Goal: Communication & Community: Answer question/provide support

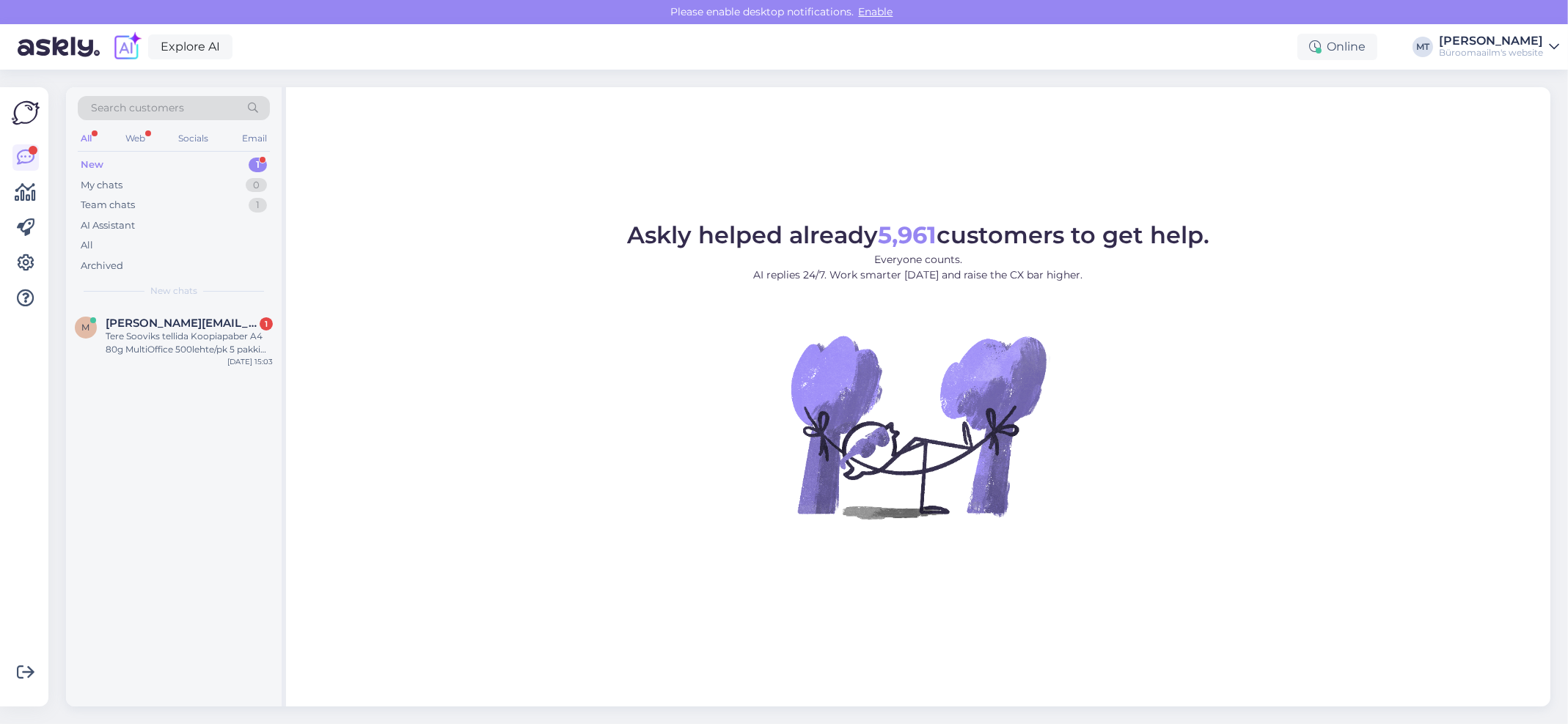
drag, startPoint x: 95, startPoint y: 164, endPoint x: 84, endPoint y: 170, distance: 12.5
click at [95, 162] on div "New" at bounding box center [92, 165] width 23 height 14
click at [139, 337] on div "Tere Sooviks tellida Koopiapaber A4 80g MultiOffice 500lehte/pk 5 pakki aga sel…" at bounding box center [189, 343] width 167 height 27
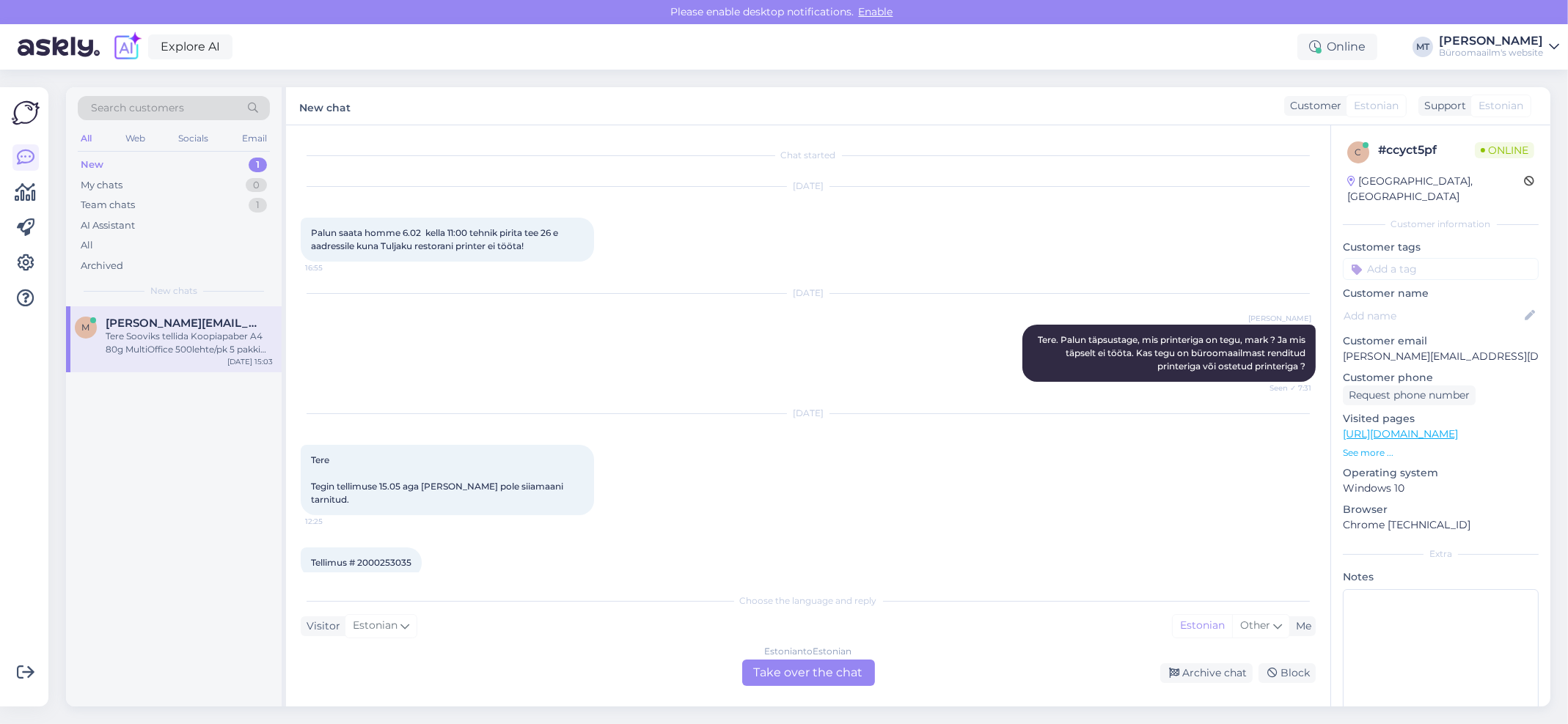
scroll to position [358, 0]
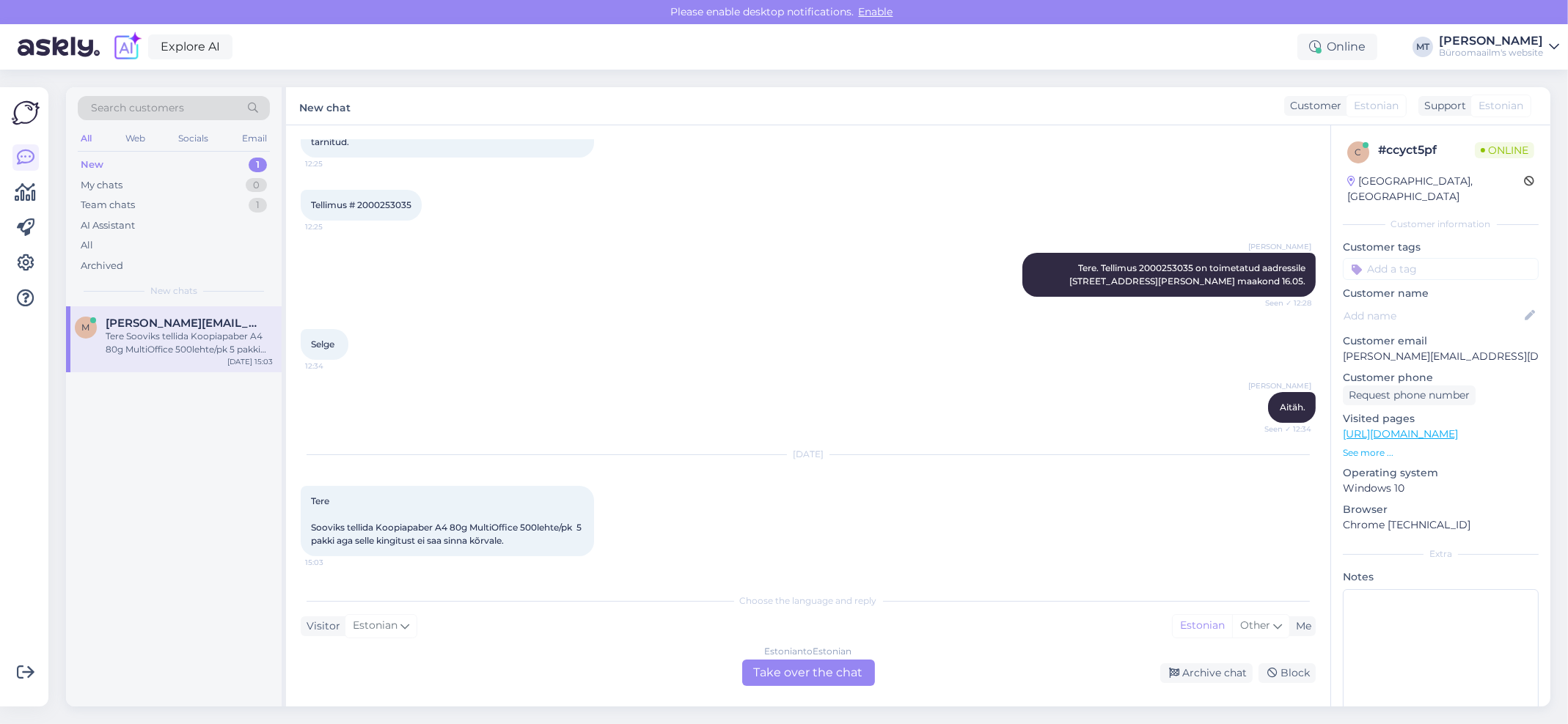
click at [828, 672] on div "Estonian to Estonian Take over the chat" at bounding box center [809, 672] width 133 height 27
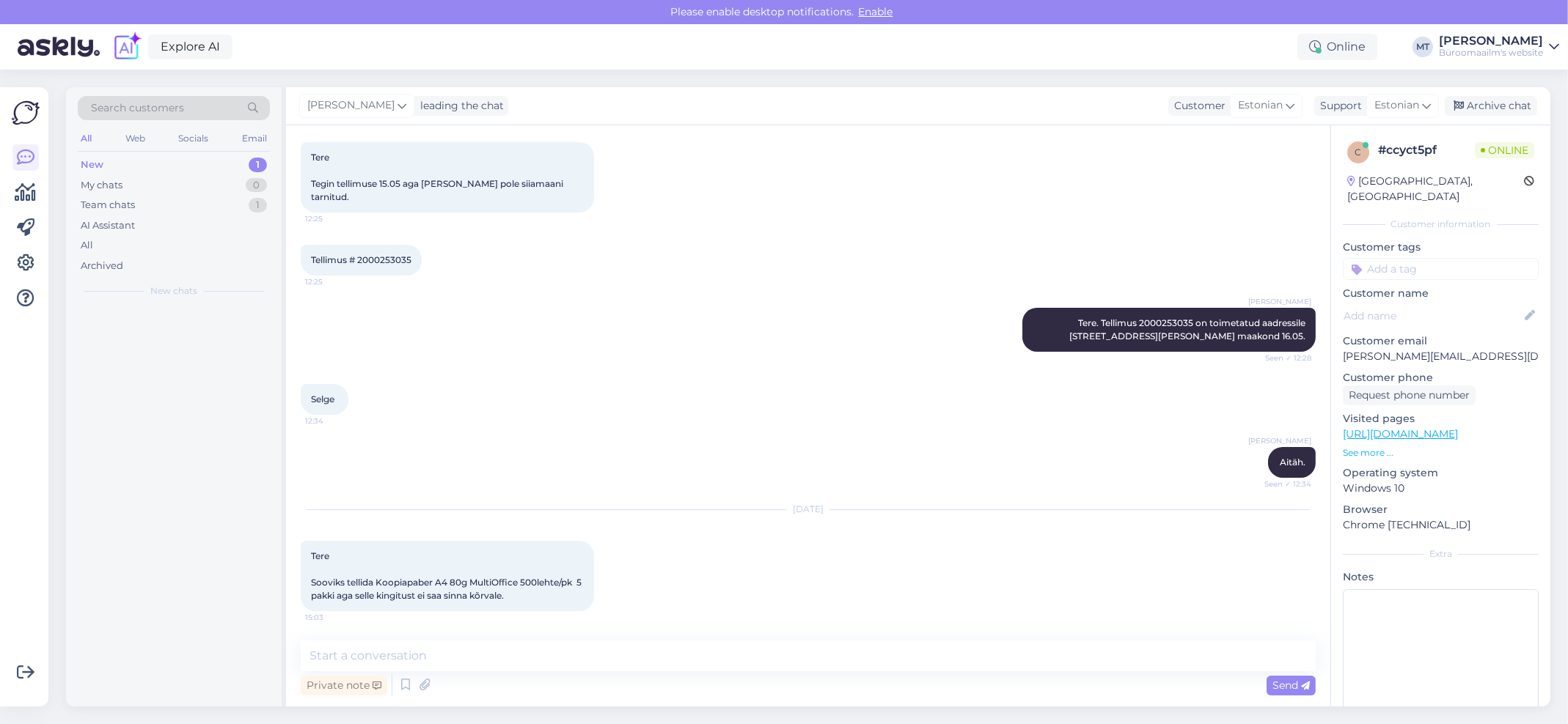
scroll to position [302, 0]
click at [461, 658] on textarea at bounding box center [808, 656] width 1015 height 31
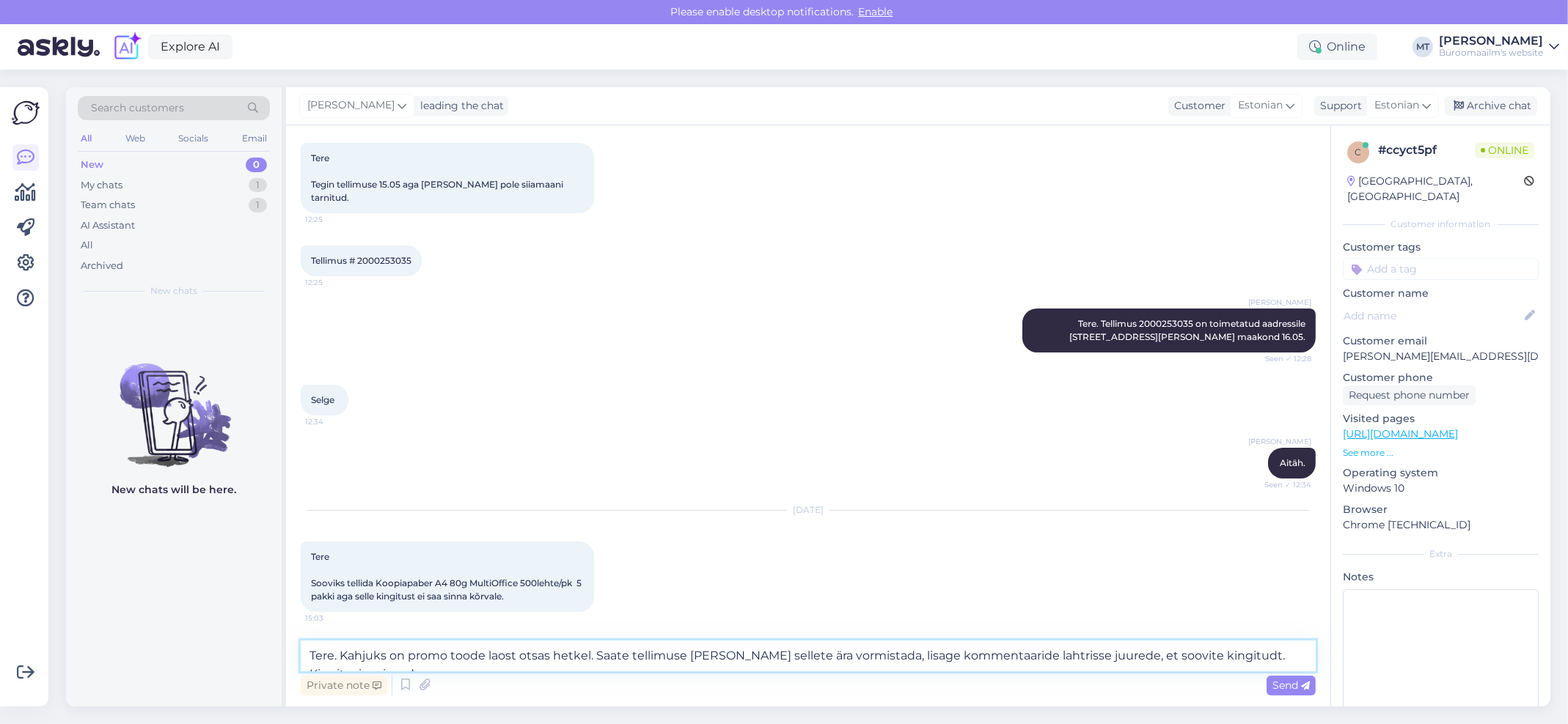
scroll to position [321, 0]
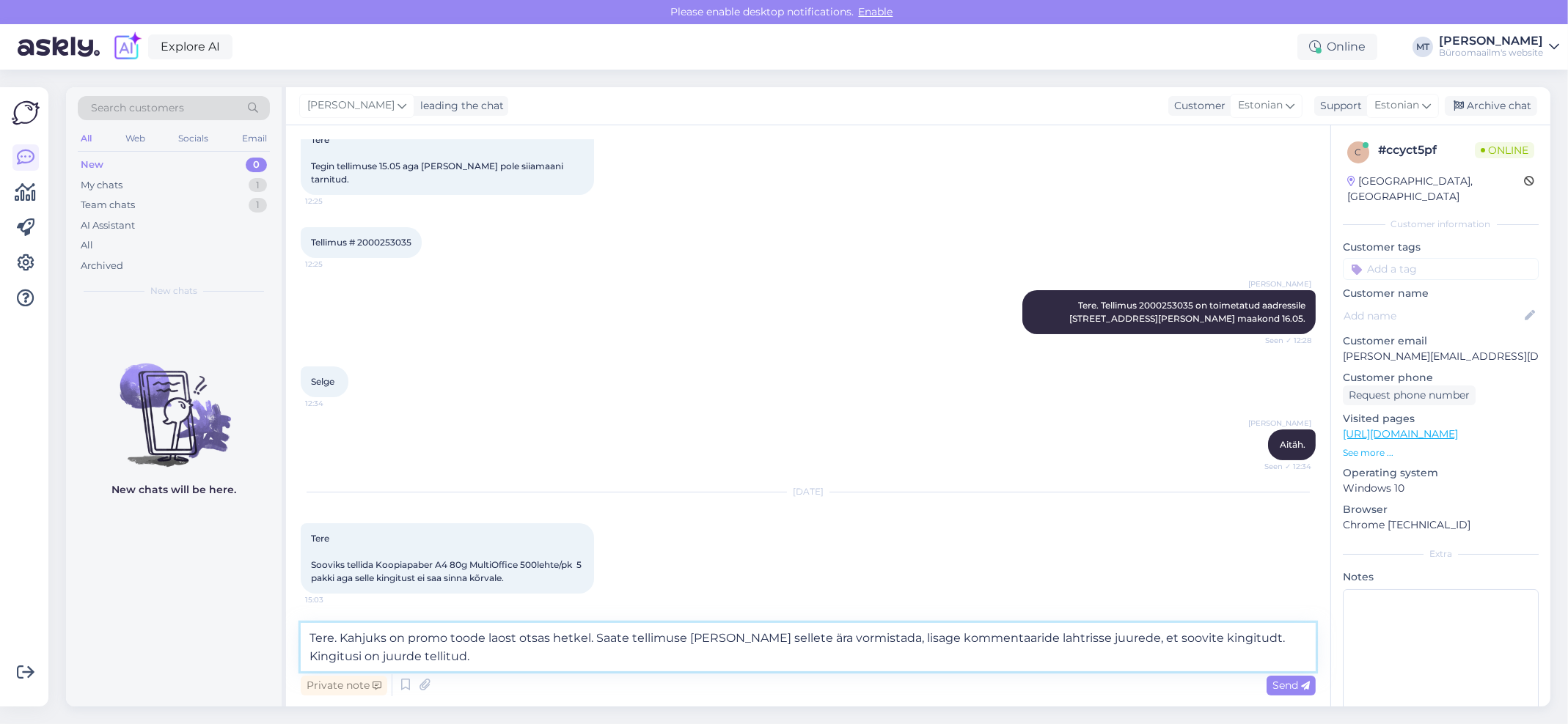
click at [1194, 636] on textarea "Tere. Kahjuks on promo toode laost otsas hetkel. Saate tellimuse [PERSON_NAME] …" at bounding box center [808, 647] width 1015 height 49
type textarea "Tere. Kahjuks on promo toode laost otsas hetkel. Saate tellimuse [PERSON_NAME] …"
click at [20, 184] on icon at bounding box center [26, 193] width 21 height 17
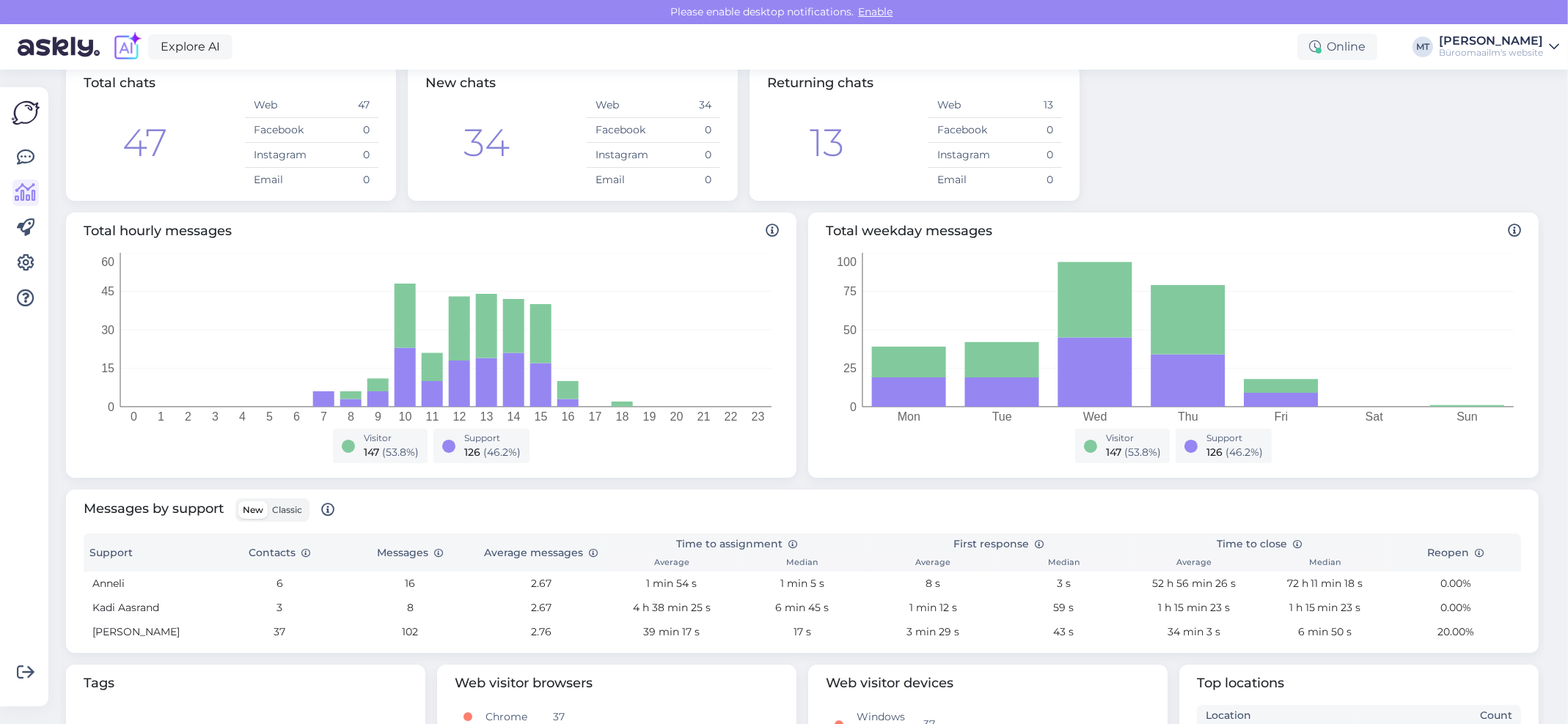
scroll to position [196, 0]
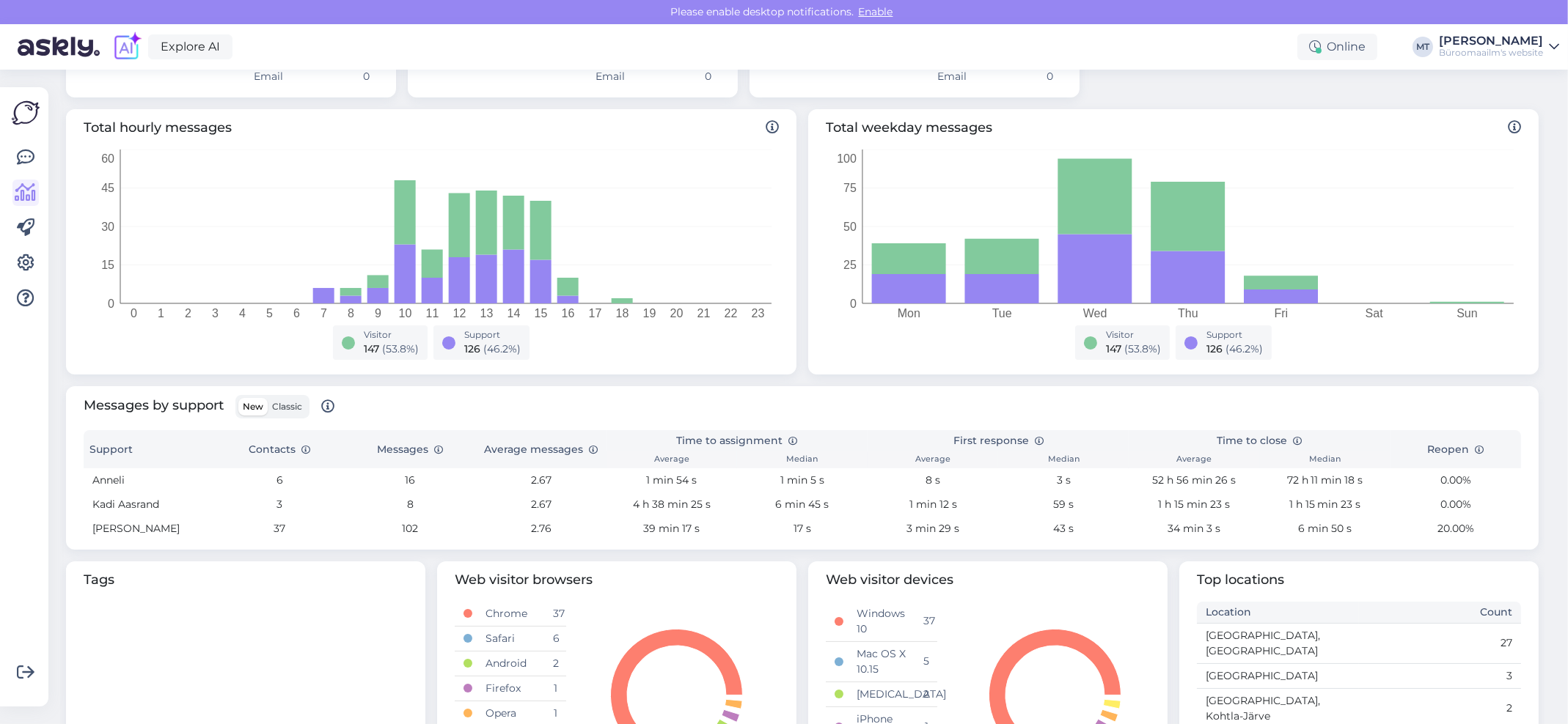
click at [278, 409] on span "Classic" at bounding box center [288, 406] width 30 height 11
click at [268, 398] on input "Classic" at bounding box center [268, 398] width 0 height 0
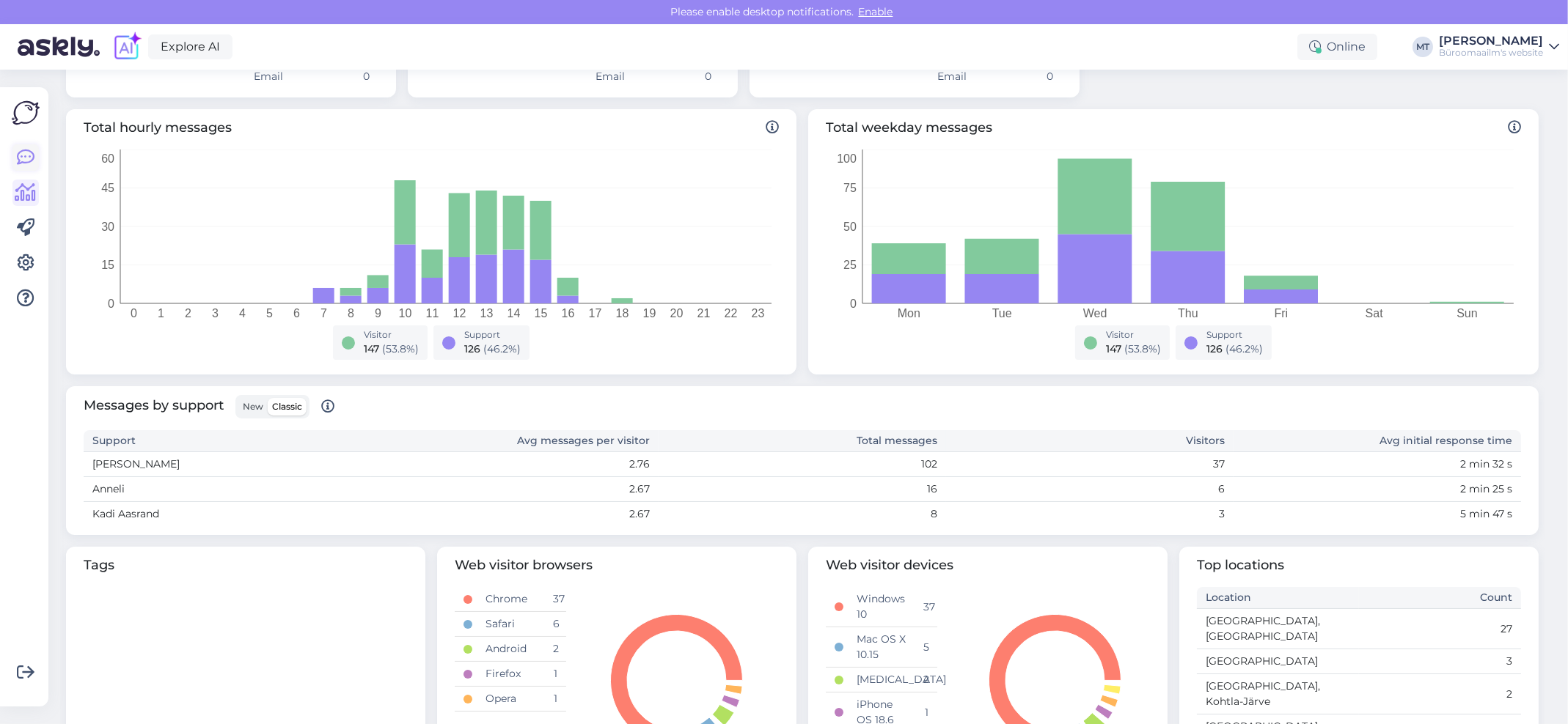
click at [22, 154] on icon at bounding box center [25, 157] width 17 height 17
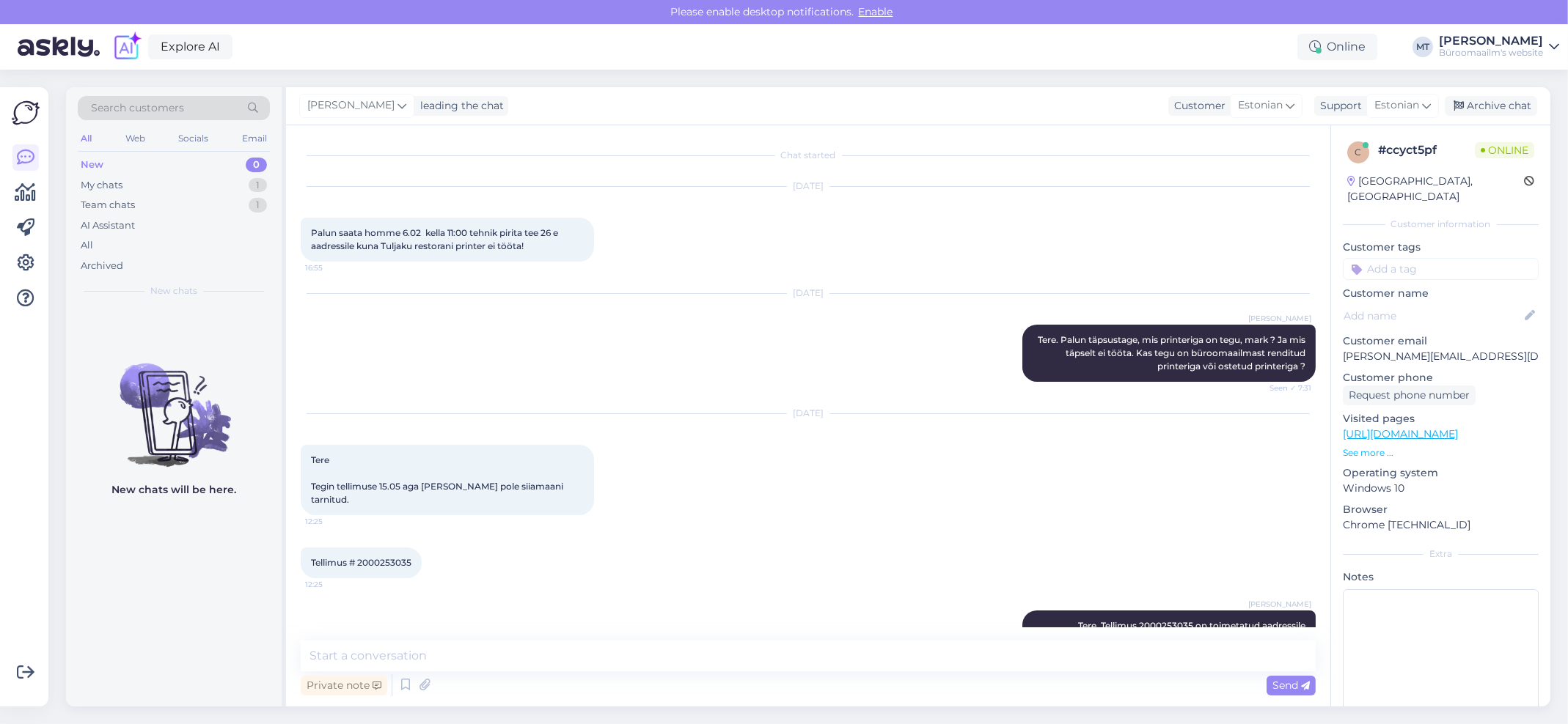
scroll to position [302, 0]
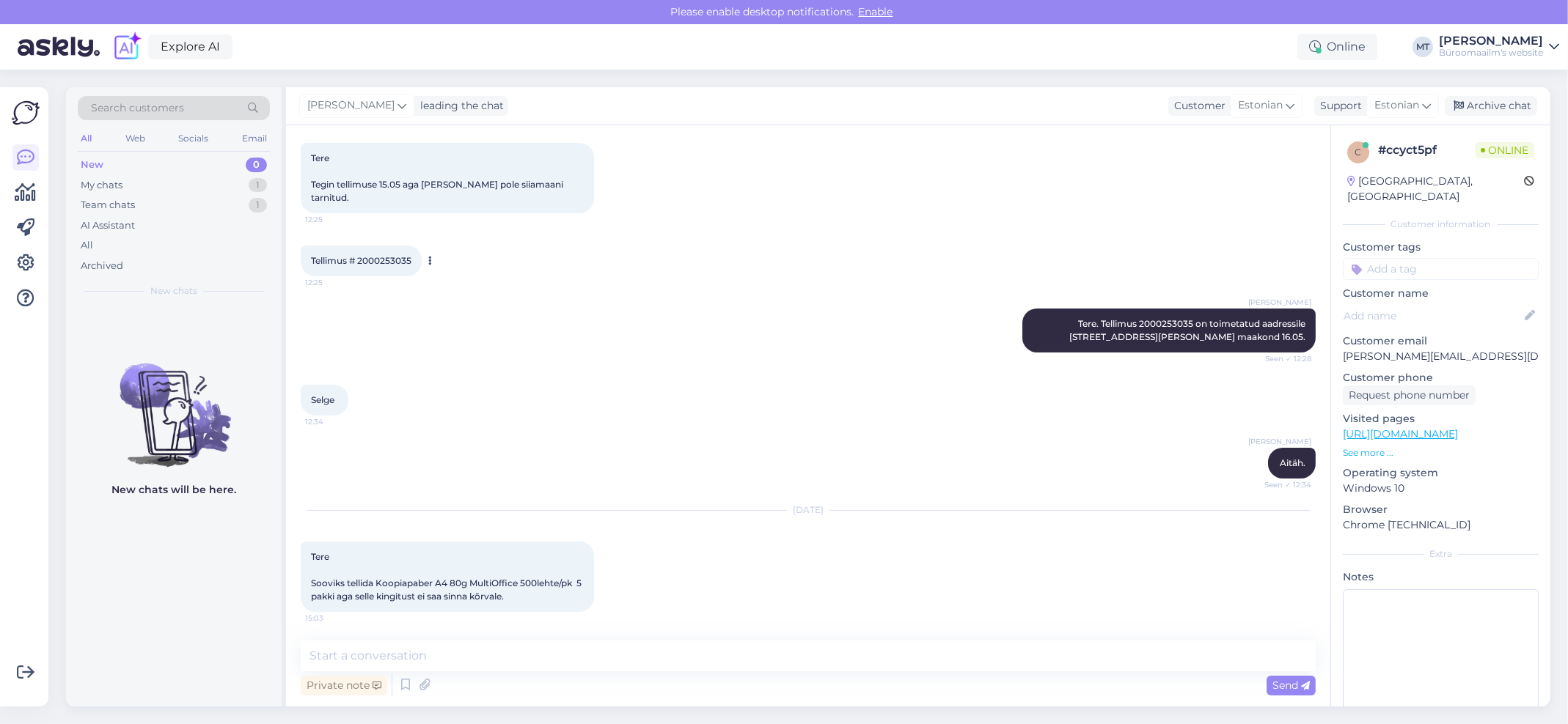
click at [405, 246] on div "Tellimus # 2000253035 12:25" at bounding box center [361, 261] width 121 height 31
copy div "2000253035 12:25"
click at [85, 180] on div "My chats" at bounding box center [101, 185] width 42 height 14
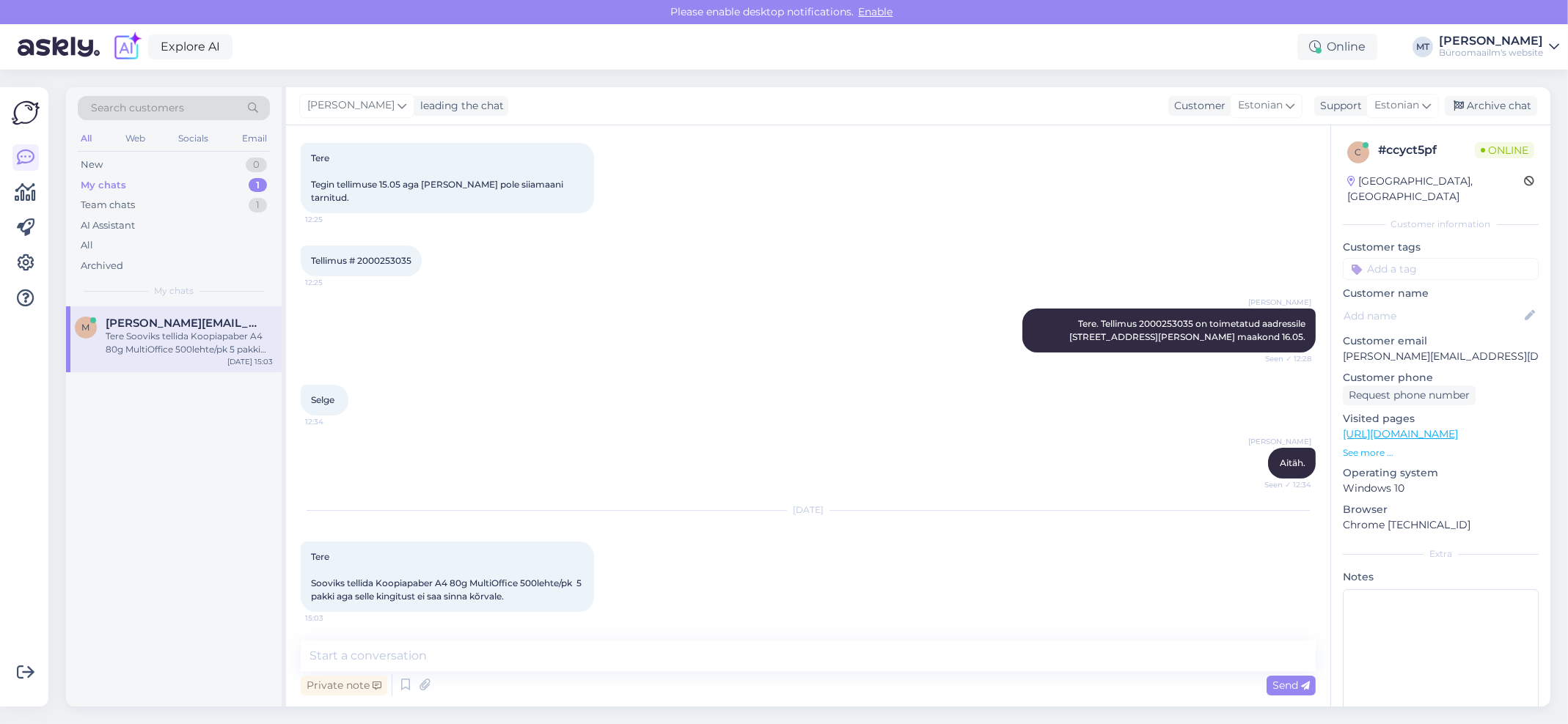
click at [141, 334] on div "Tere Sooviks tellida Koopiapaber A4 80g MultiOffice 500lehte/pk 5 pakki aga sel…" at bounding box center [189, 343] width 167 height 27
click at [470, 654] on textarea at bounding box center [808, 656] width 1015 height 31
type textarea "t"
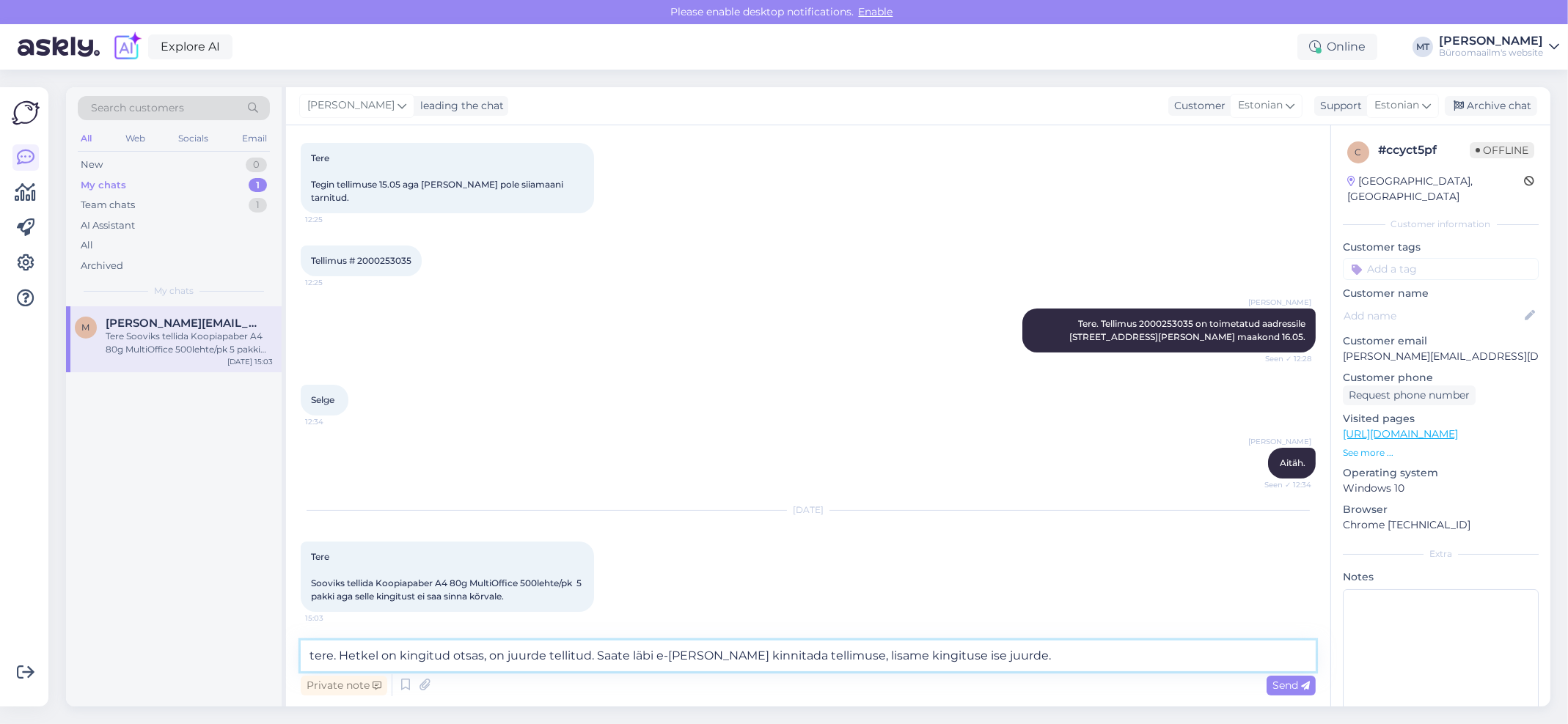
type textarea "tere. Hetkel on kingitud otsas, on juurde tellitud. Saate läbi e-[PERSON_NAME] …"
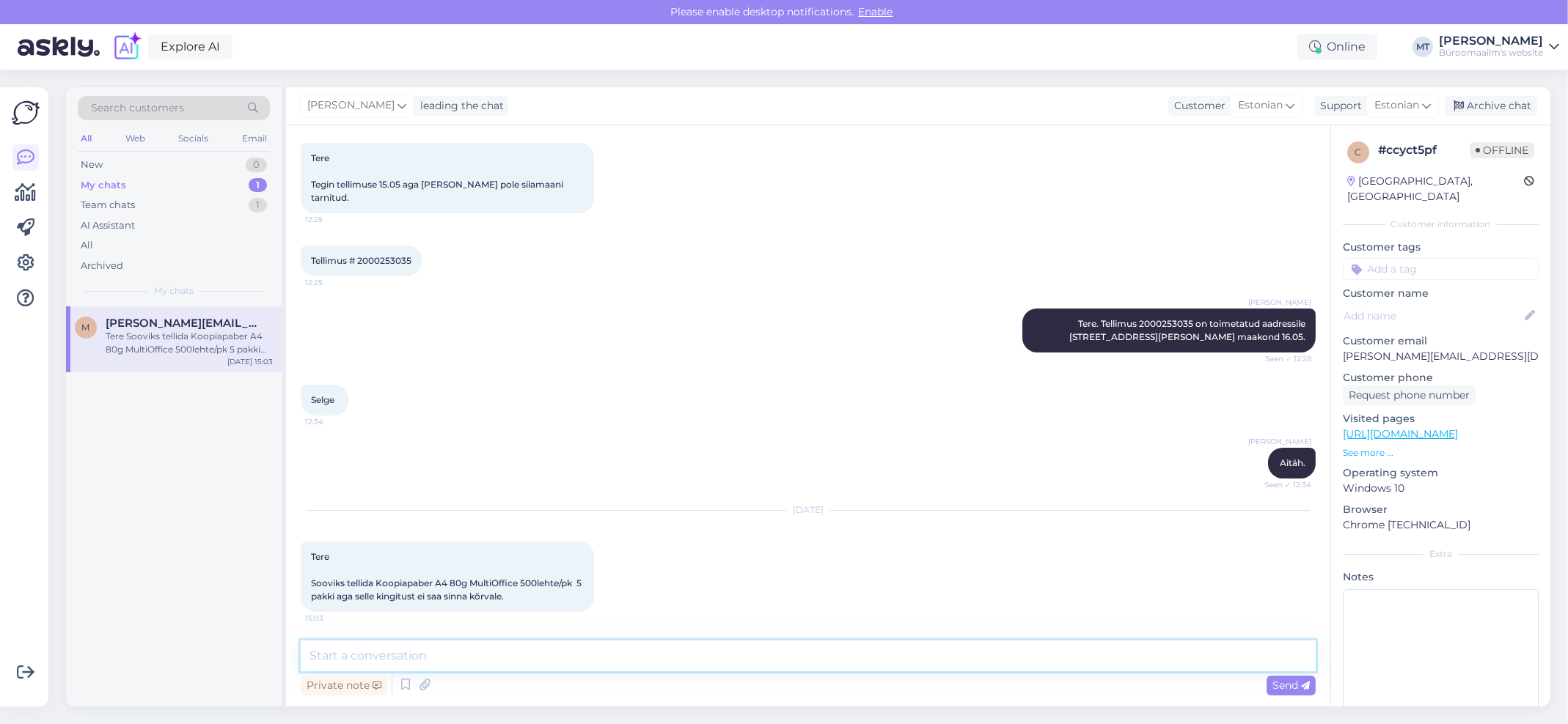
scroll to position [378, 0]
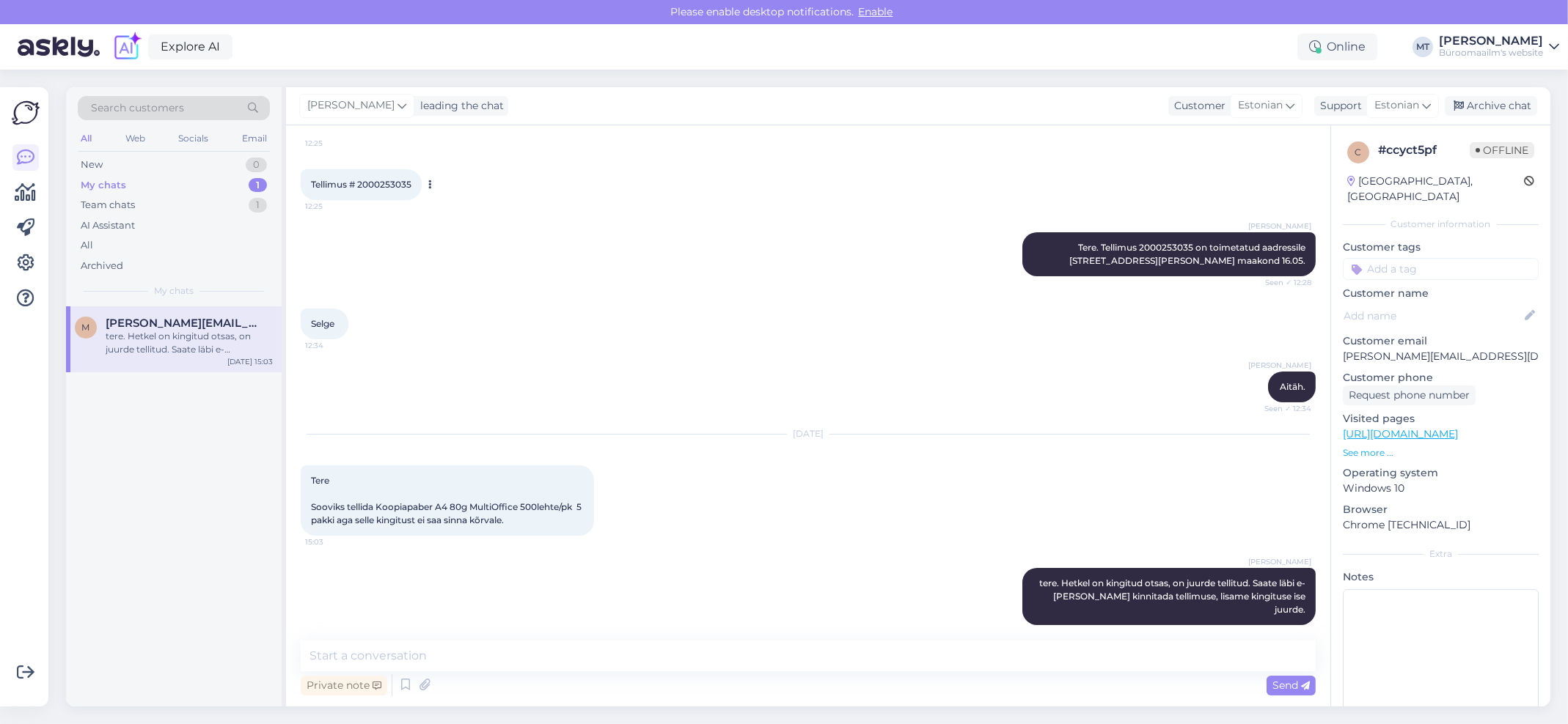
click at [388, 179] on span "Tellimus # 2000253035" at bounding box center [361, 184] width 100 height 11
copy div "2000253035 12:25"
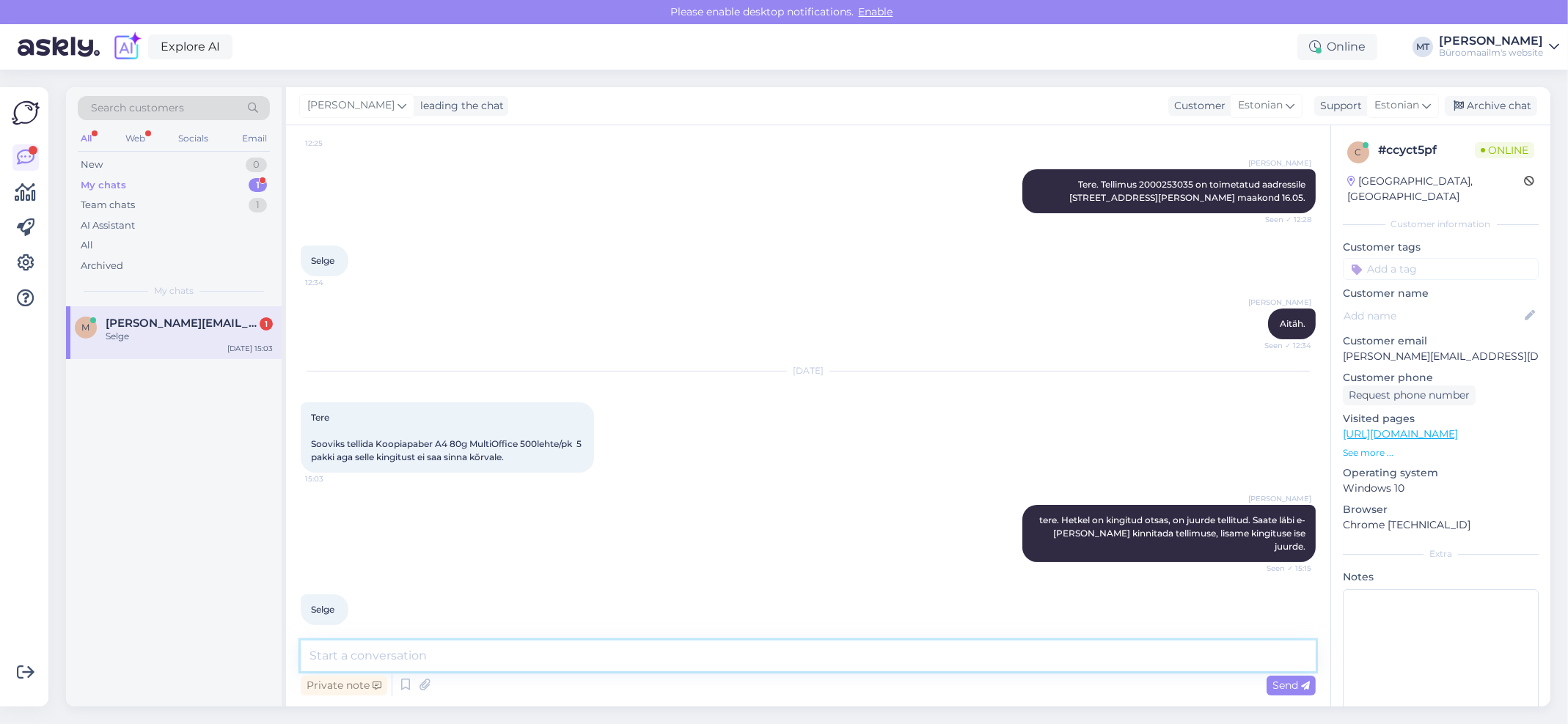
drag, startPoint x: 404, startPoint y: 657, endPoint x: 414, endPoint y: 658, distance: 10.0
click at [406, 654] on textarea at bounding box center [808, 656] width 1015 height 31
type textarea "Aitäh."
